Goal: Find specific page/section: Find specific page/section

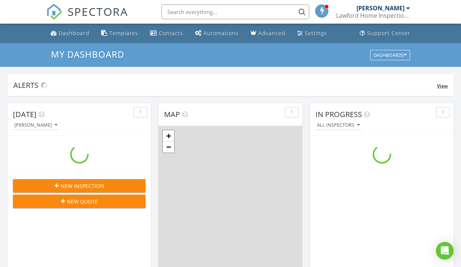
scroll to position [672, 461]
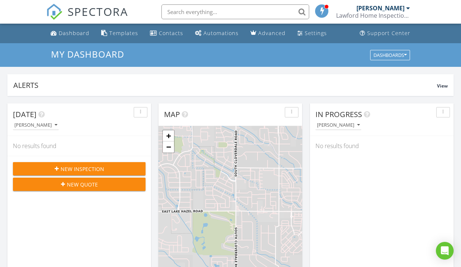
click at [193, 10] on input "text" at bounding box center [235, 11] width 148 height 15
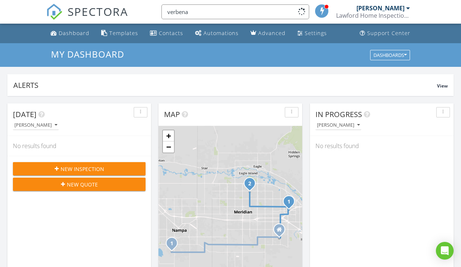
type input "verbena"
click at [203, 10] on input "text" at bounding box center [235, 11] width 148 height 15
